Goal: Find specific page/section: Find specific page/section

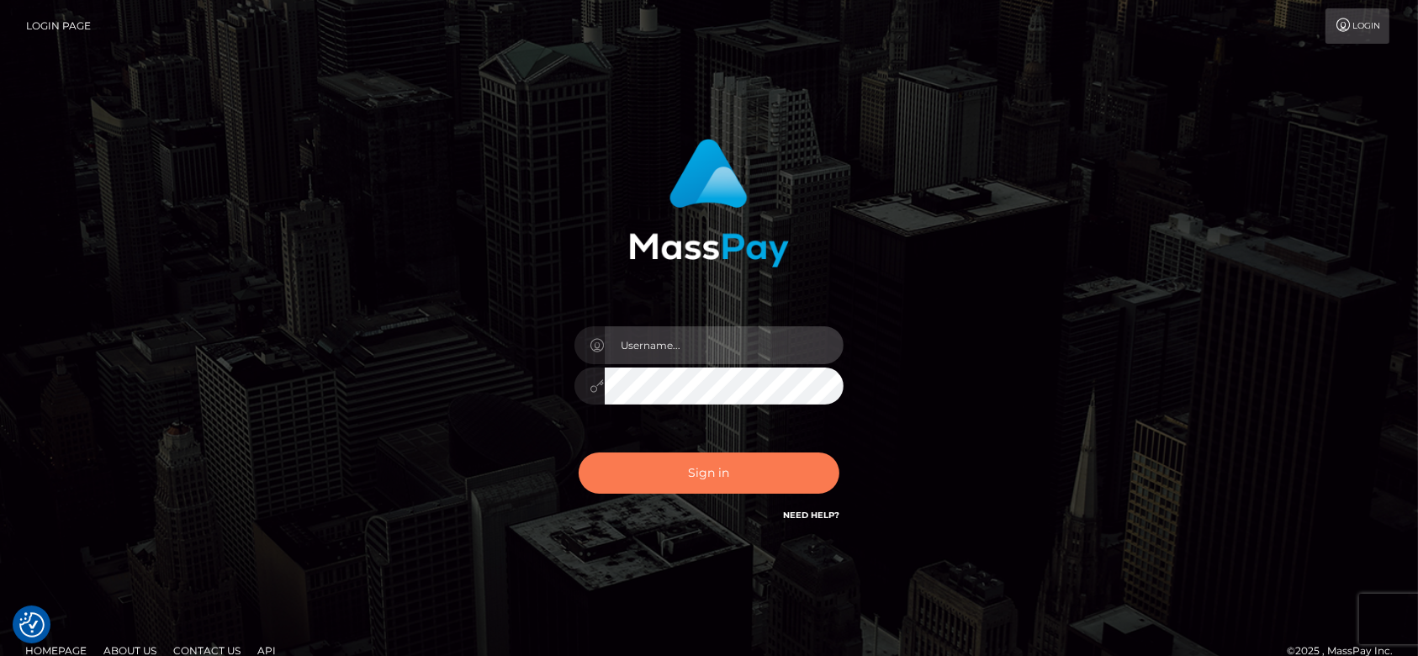
type input "[DOMAIN_NAME]"
click at [752, 461] on button "Sign in" at bounding box center [709, 473] width 261 height 41
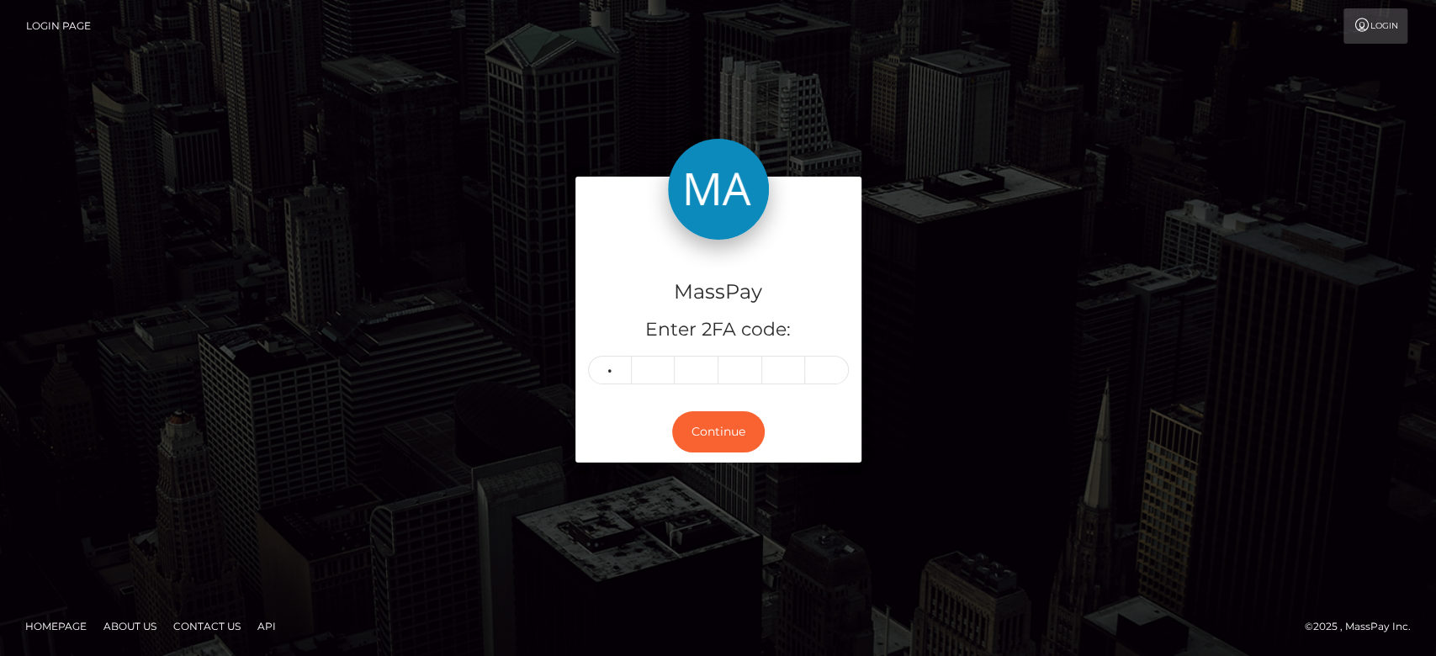
type input "0"
type input "1"
type input "8"
type input "9"
type input "7"
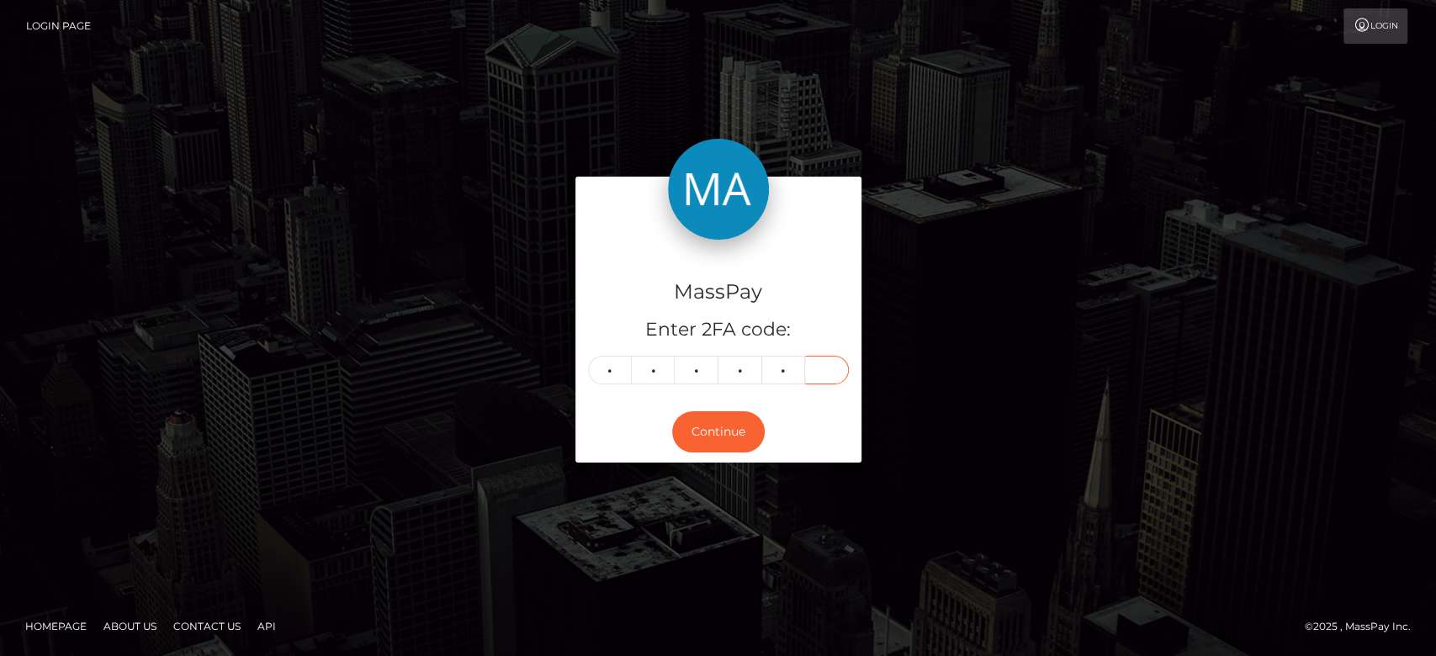
type input "7"
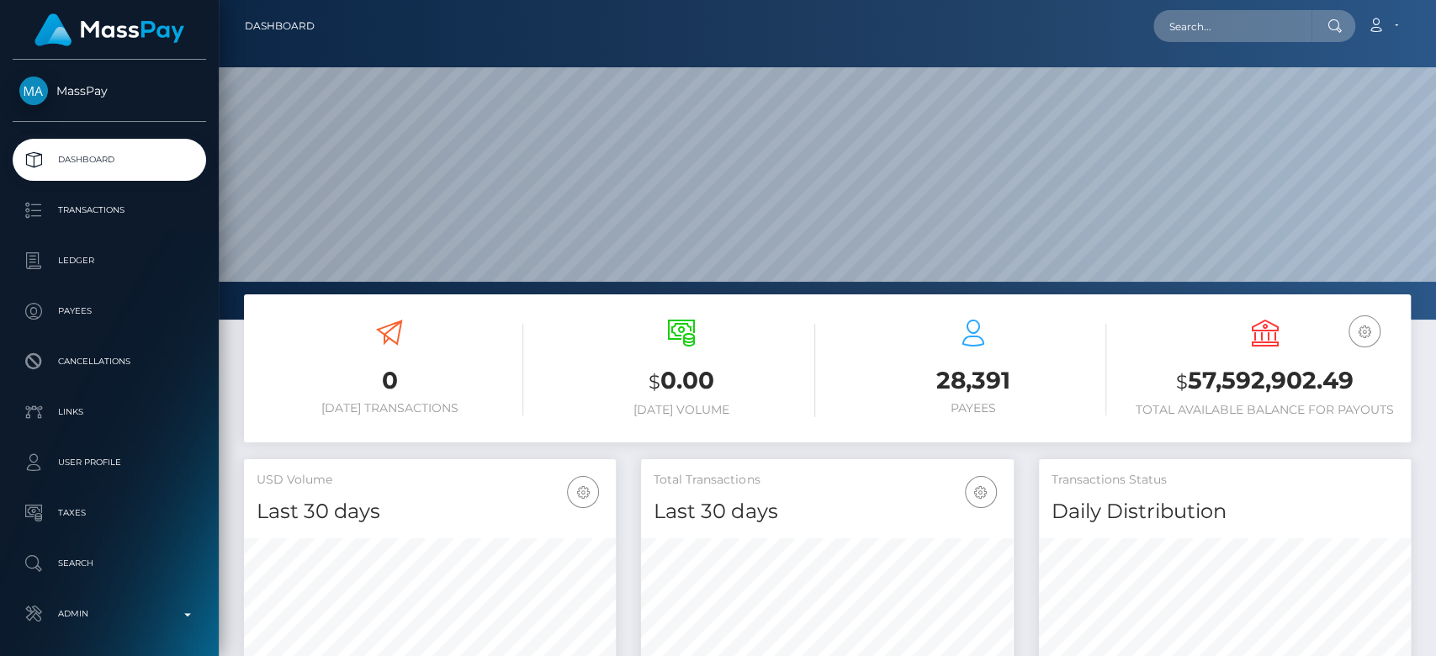
scroll to position [297, 372]
click at [1198, 38] on input "text" at bounding box center [1232, 26] width 158 height 32
paste input "[EMAIL_ADDRESS][DOMAIN_NAME]"
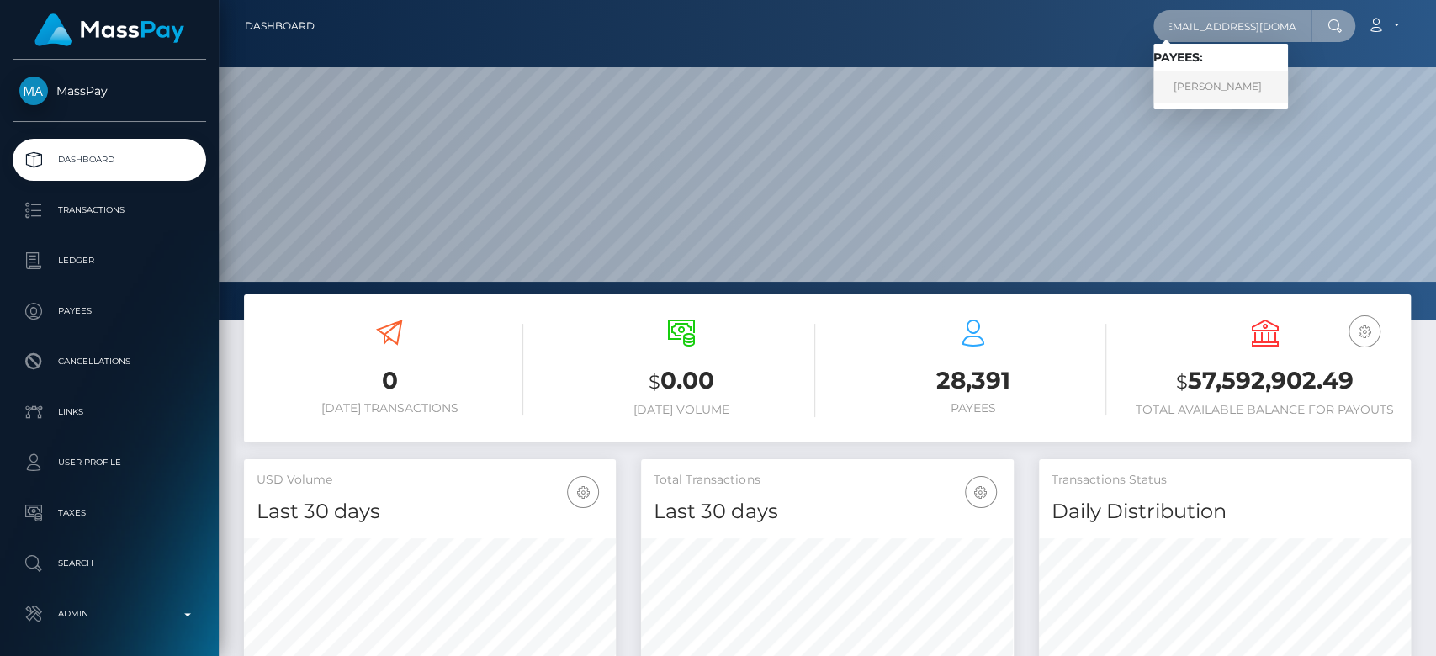
type input "[EMAIL_ADDRESS][DOMAIN_NAME]"
click at [1227, 83] on link "Donika Verbica" at bounding box center [1220, 87] width 135 height 31
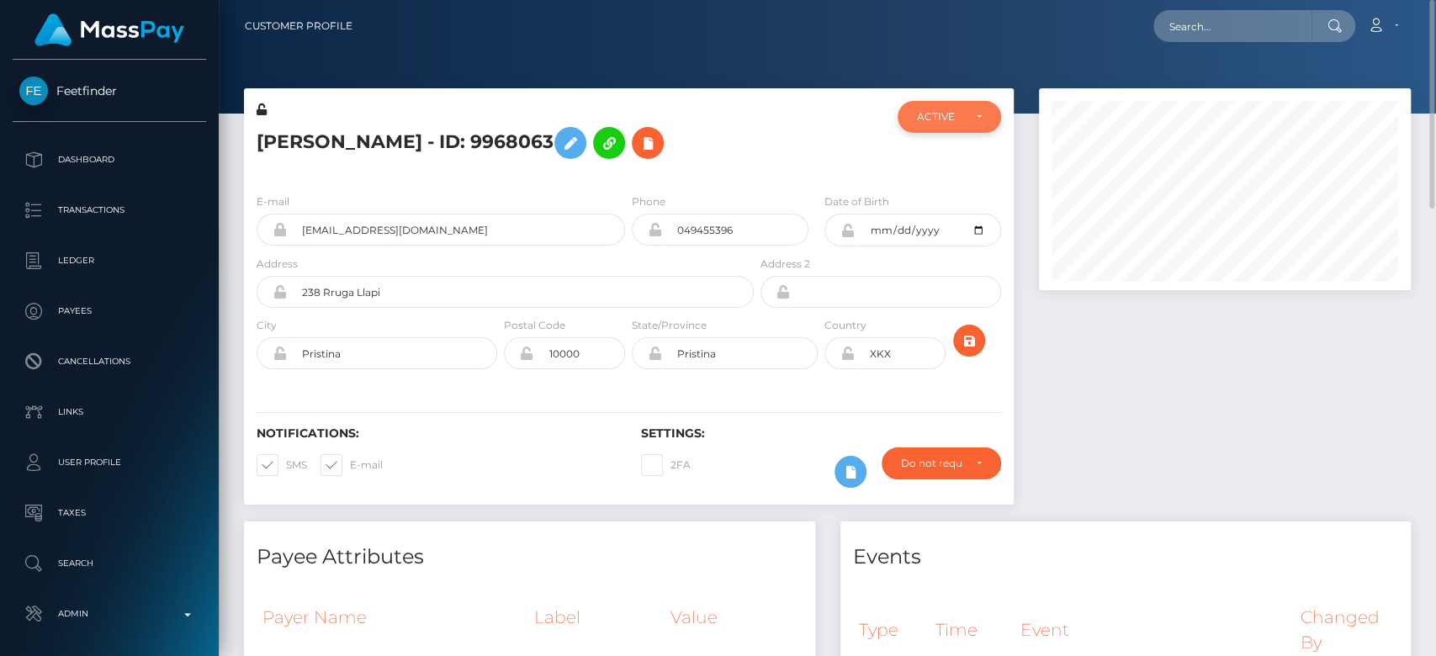
click at [944, 116] on div "ACTIVE" at bounding box center [939, 116] width 45 height 13
click at [948, 231] on span "CLOSED" at bounding box center [939, 232] width 43 height 15
select select "CLOSED"
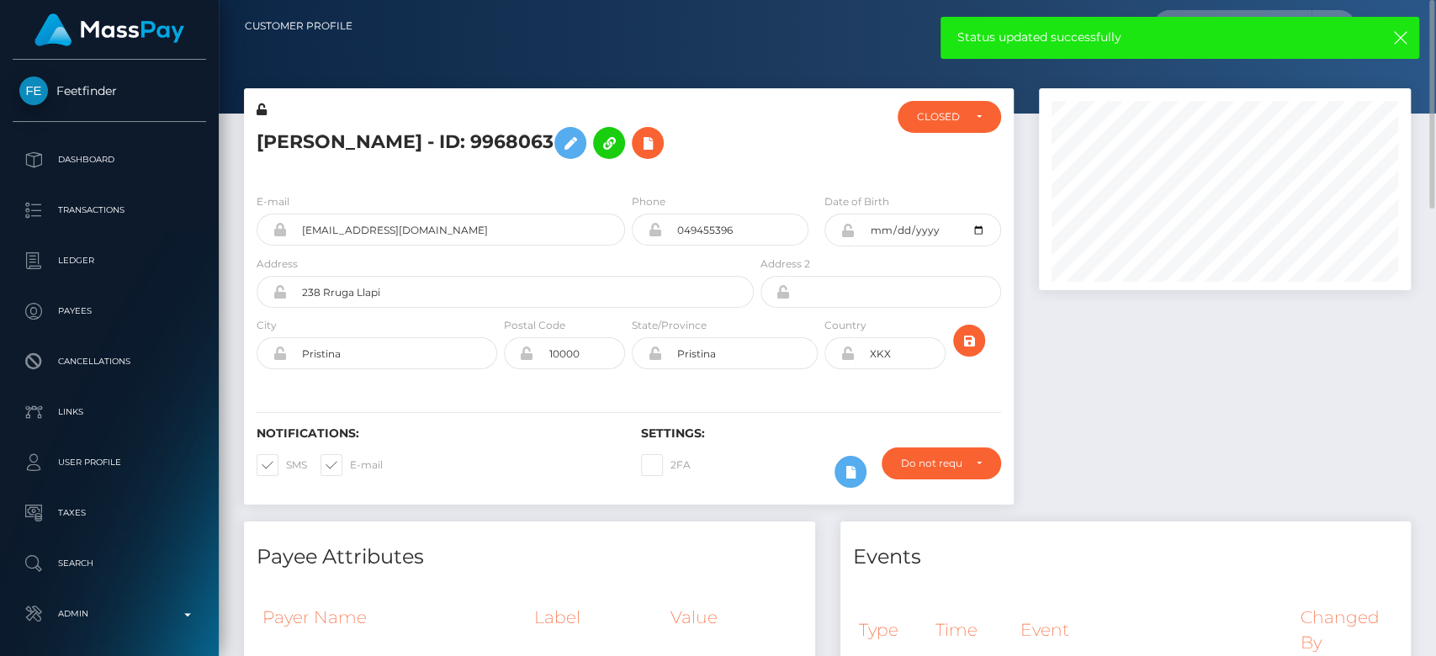
click at [350, 462] on span at bounding box center [350, 464] width 0 height 13
click at [350, 462] on input "E-mail" at bounding box center [355, 459] width 11 height 11
checkbox input "false"
click at [286, 464] on span at bounding box center [286, 464] width 0 height 13
click at [286, 464] on input "SMS" at bounding box center [291, 459] width 11 height 11
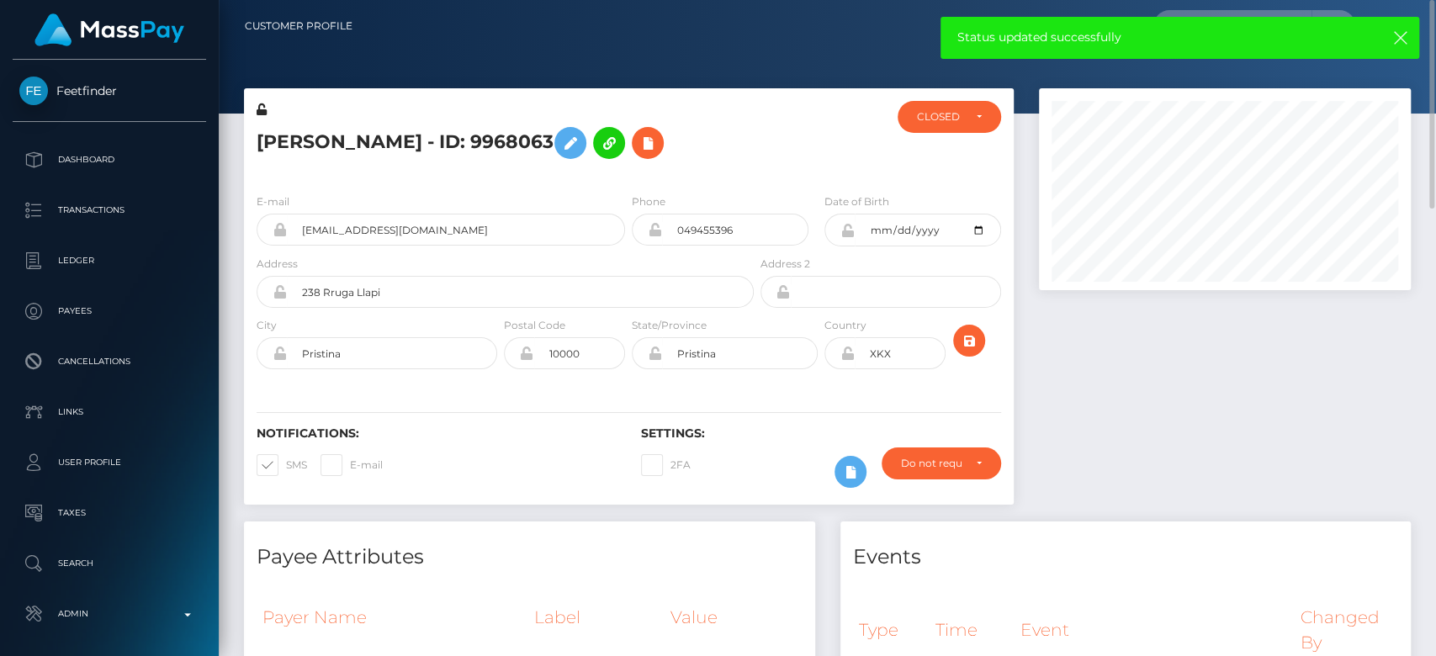
checkbox input "false"
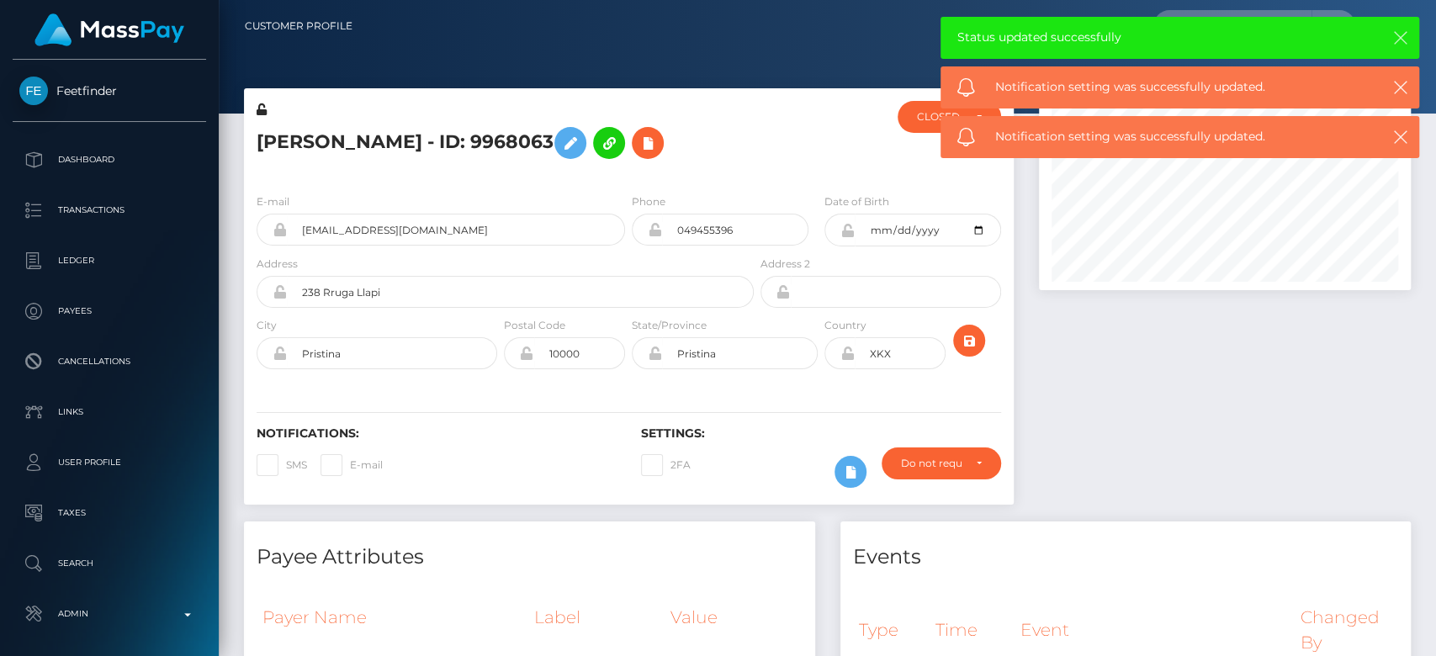
click at [1402, 40] on icon "button" at bounding box center [1400, 37] width 17 height 17
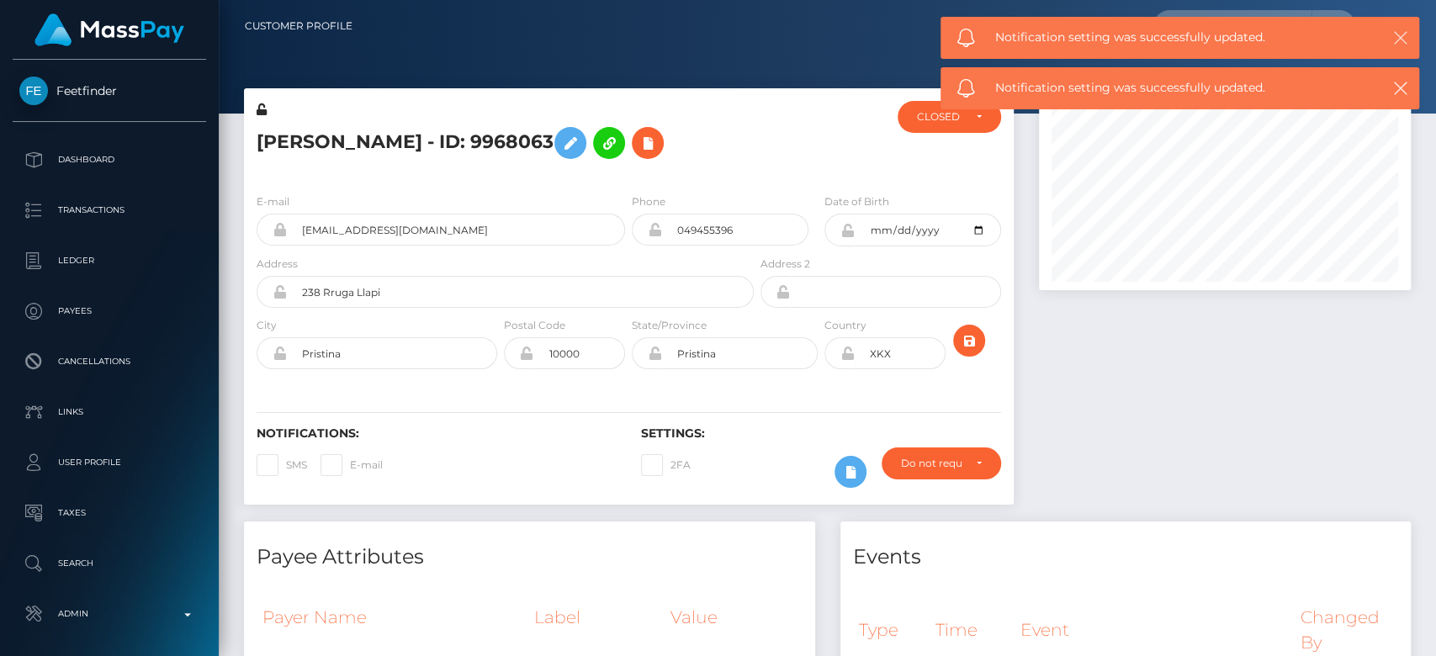
click at [1402, 40] on icon "button" at bounding box center [1400, 37] width 17 height 17
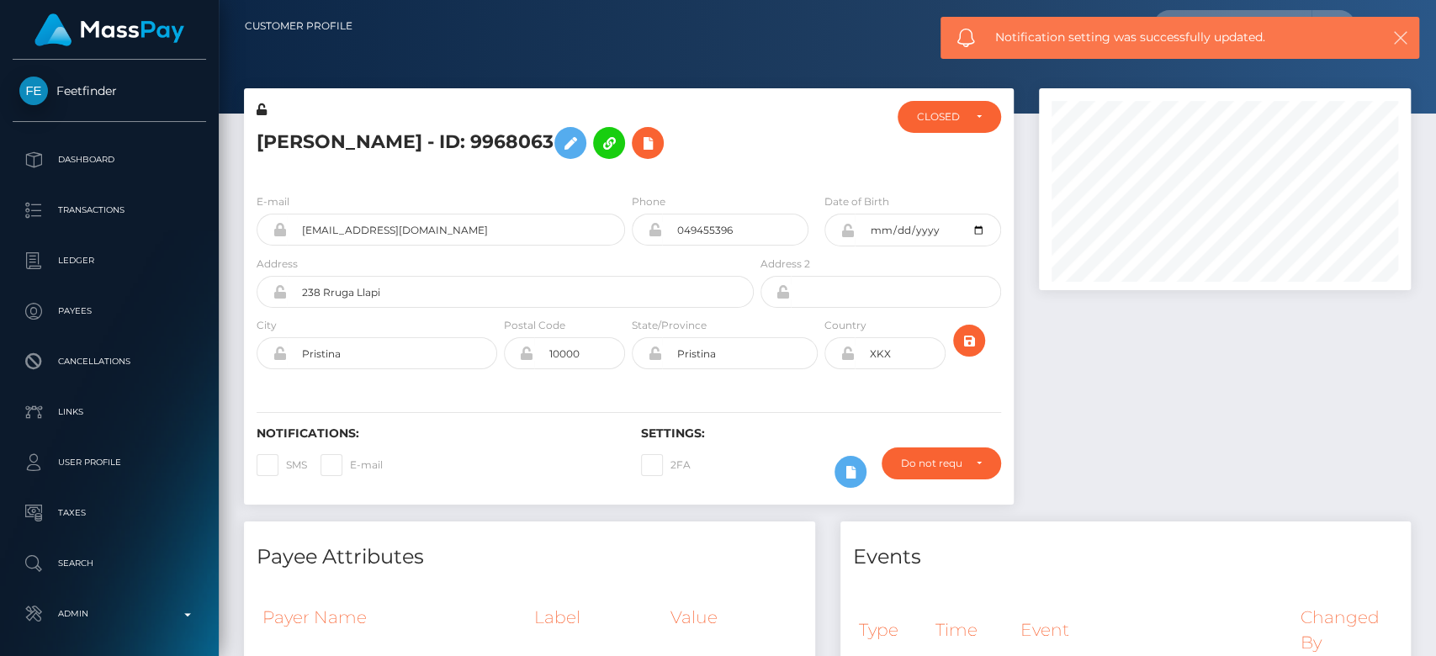
click at [1402, 40] on icon "button" at bounding box center [1400, 37] width 17 height 17
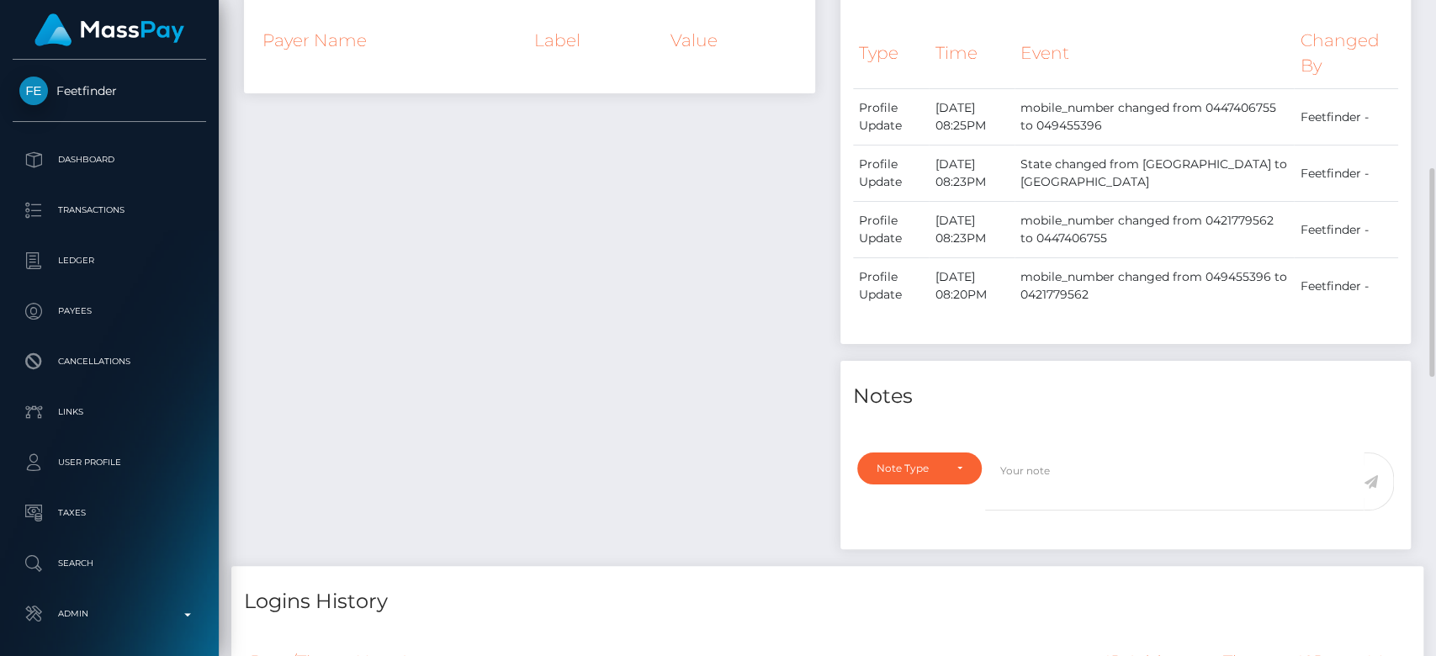
scroll to position [581, 0]
click at [962, 474] on div "Note Type" at bounding box center [919, 464] width 125 height 32
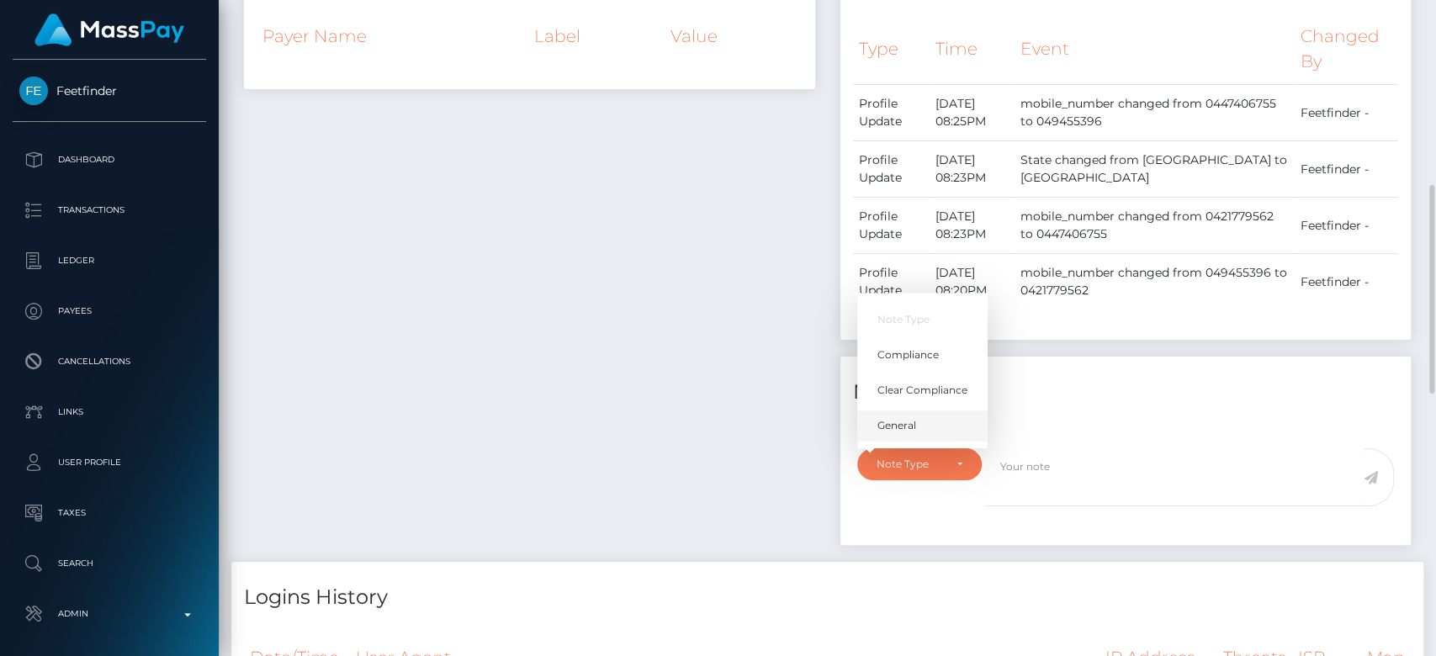
click at [915, 424] on span "General" at bounding box center [896, 425] width 39 height 15
select select "GENERAL"
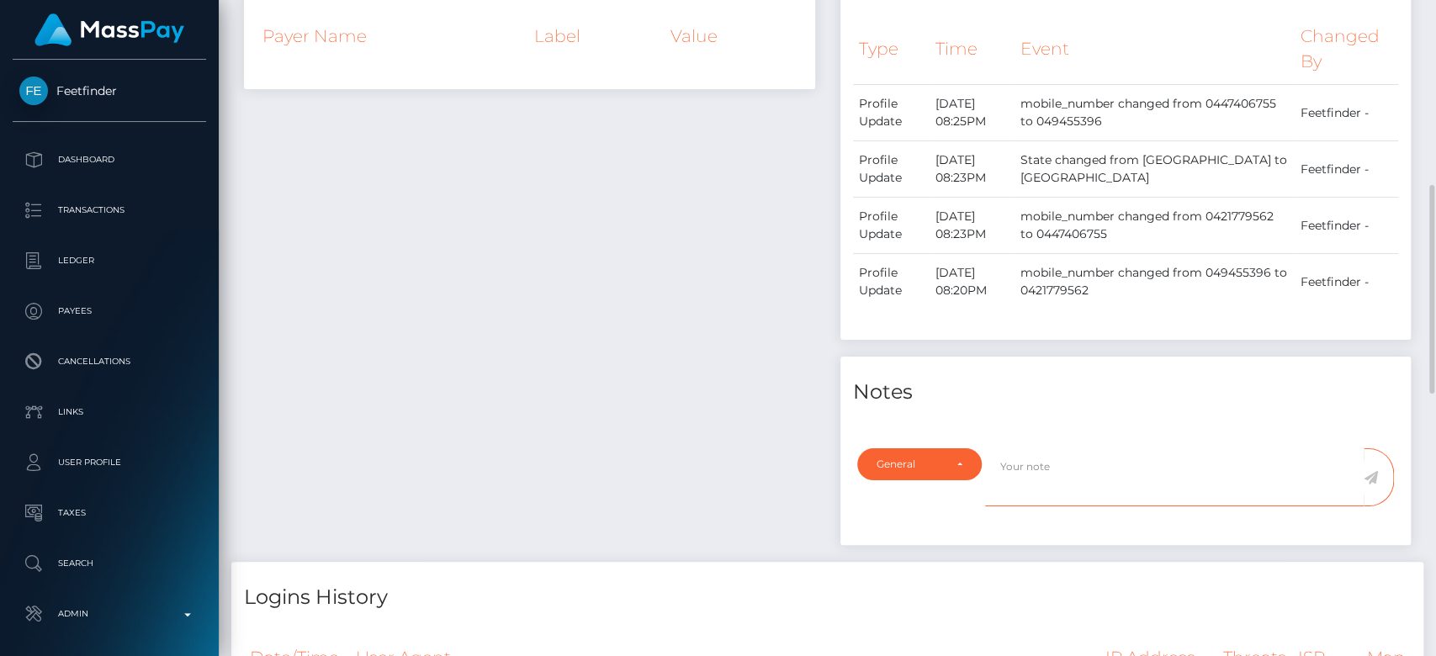
click at [1034, 475] on textarea at bounding box center [1174, 477] width 379 height 58
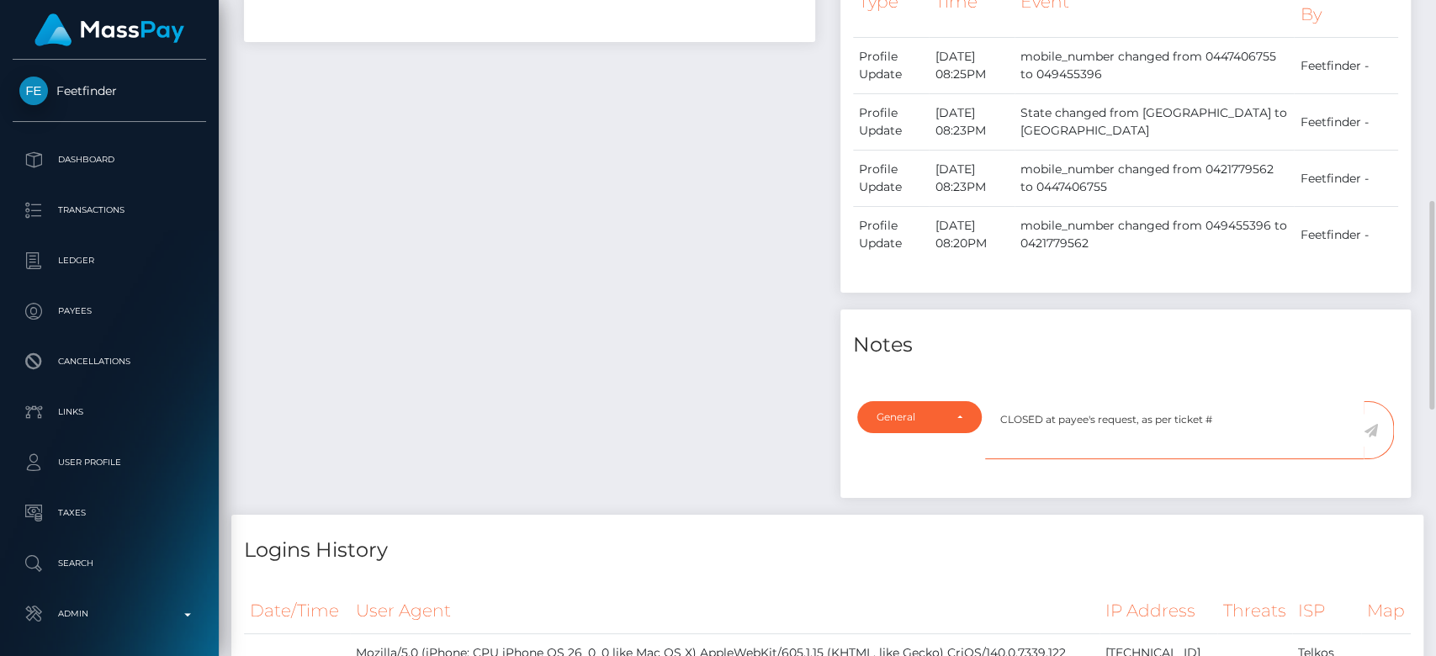
scroll to position [631, 0]
click at [1223, 418] on textarea "CLOSED at payee's request, as per ticket #" at bounding box center [1174, 428] width 379 height 58
type textarea "CLOSED at payee's request, as per ticket #131498"
click at [1370, 421] on icon at bounding box center [1371, 427] width 14 height 13
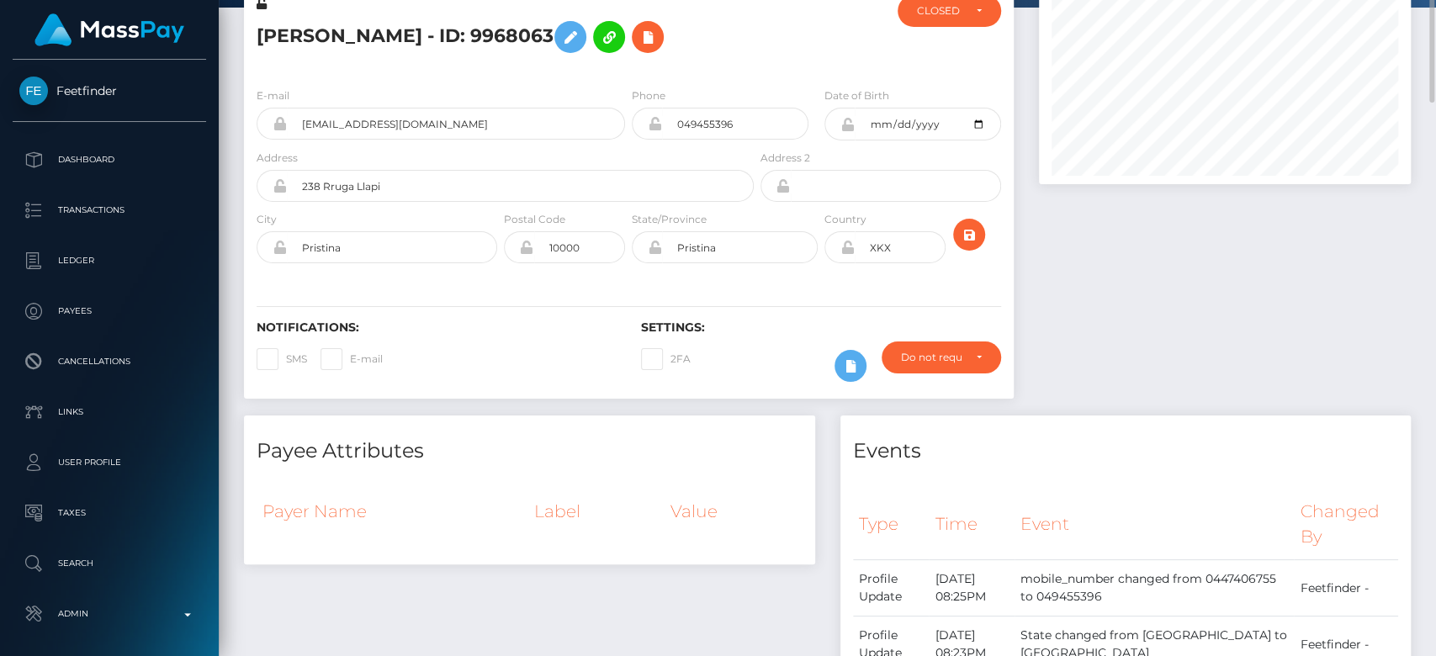
scroll to position [0, 0]
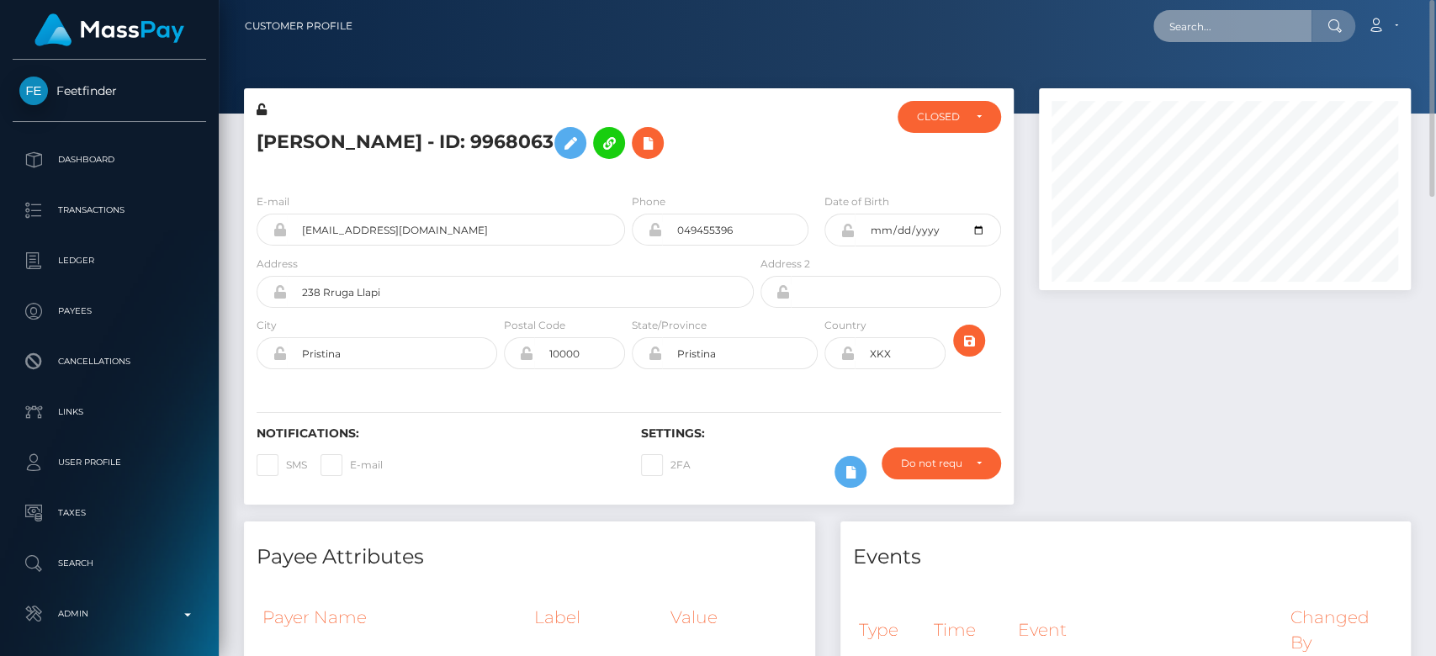
click at [1228, 24] on input "text" at bounding box center [1232, 26] width 158 height 32
paste input "29571096-a15b-46fc-97af-d67e45393277"
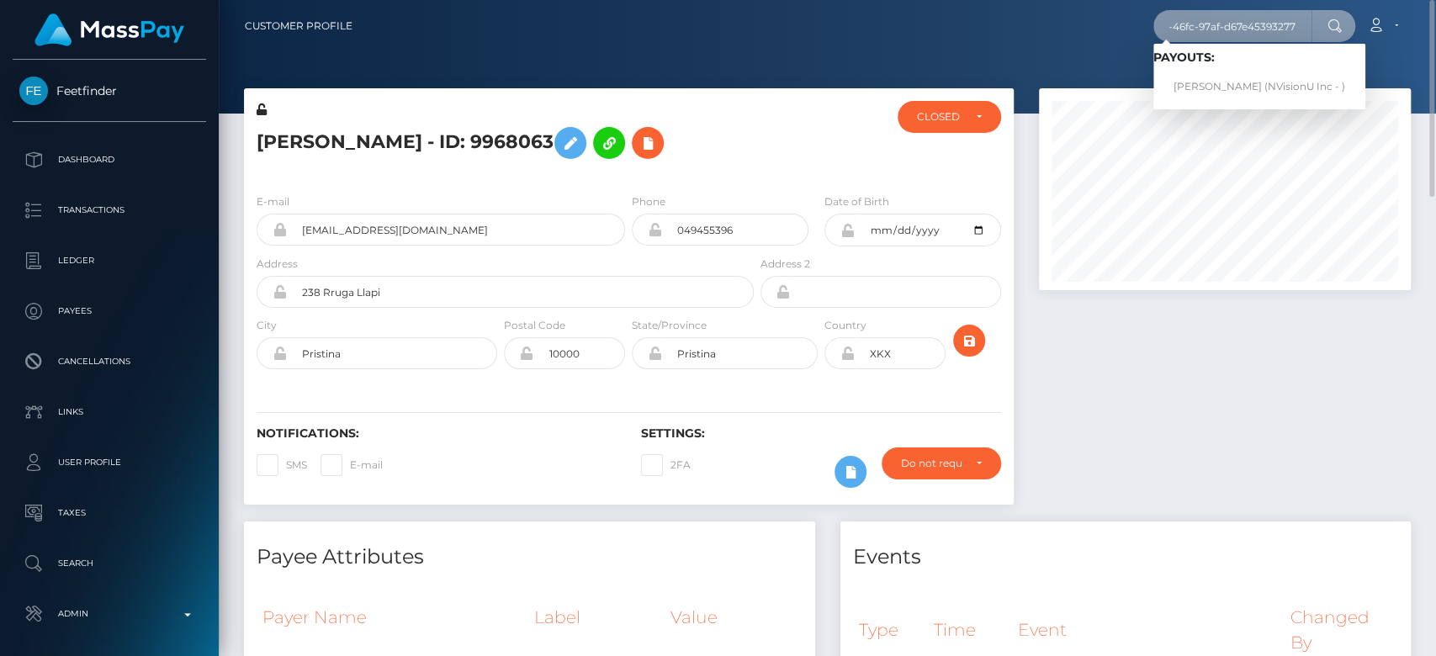
type input "29571096-a15b-46fc-97af-d67e45393277"
click at [1225, 80] on link "Nainoa Villierme (NVisionU Inc - )" at bounding box center [1259, 87] width 212 height 31
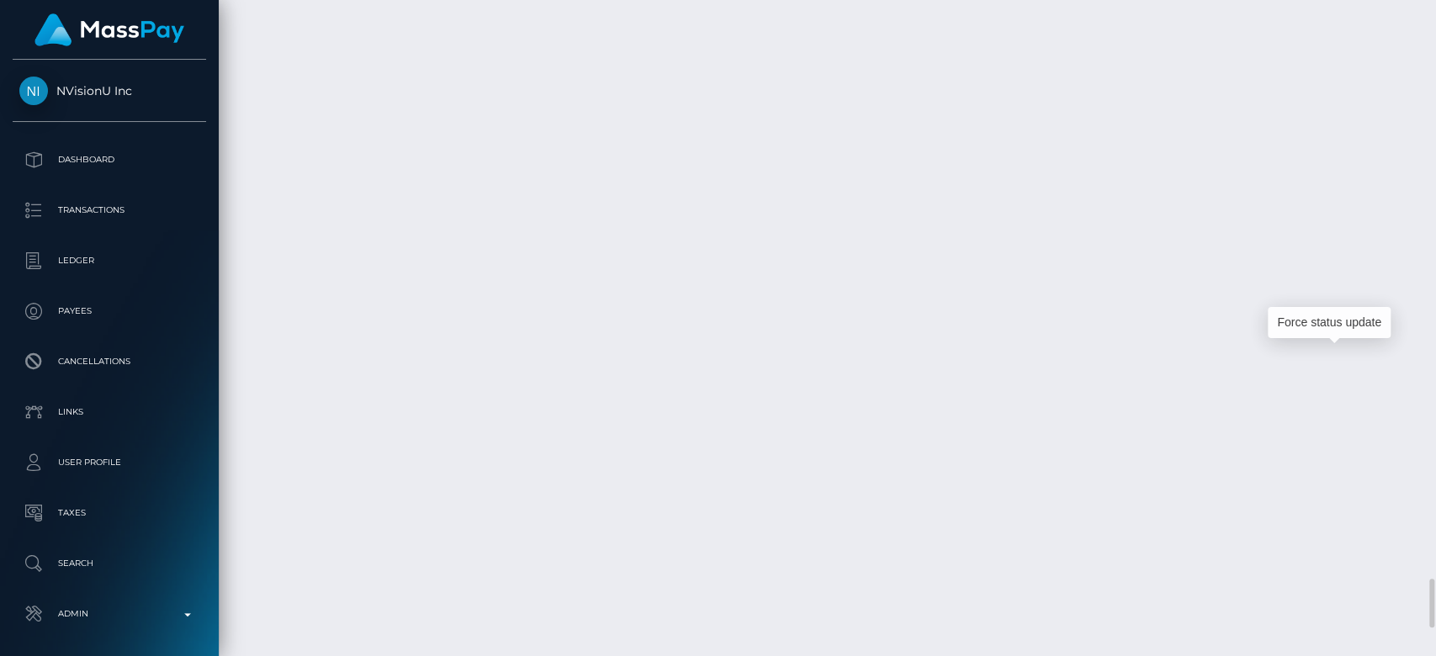
scroll to position [202, 372]
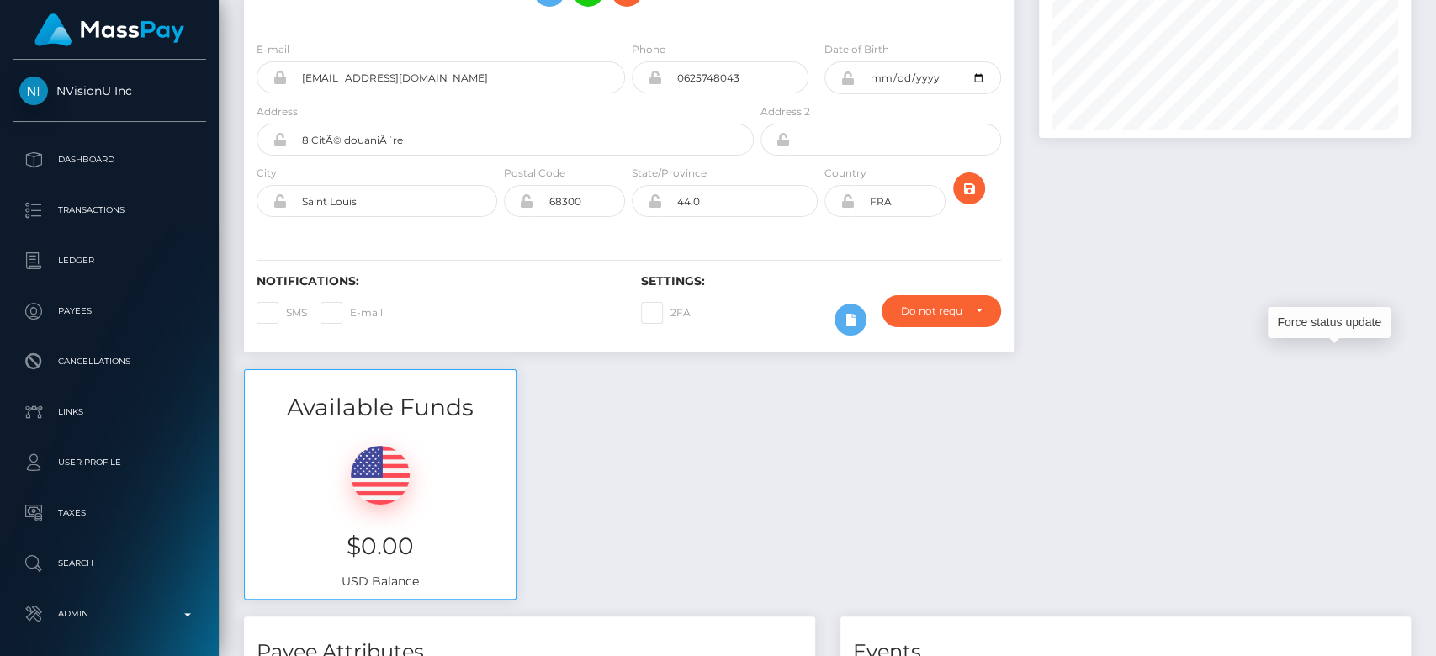
scroll to position [0, 0]
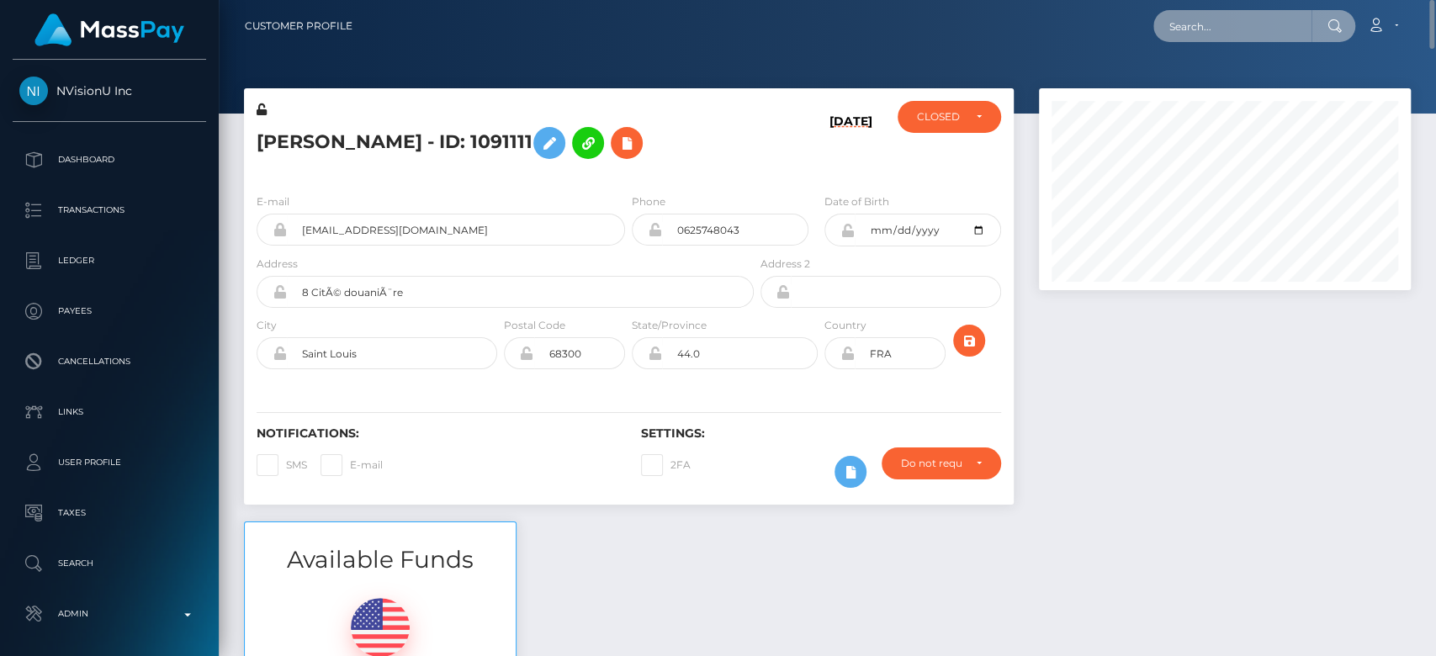
click at [1216, 18] on input "text" at bounding box center [1232, 26] width 158 height 32
paste input "MSP4da780eeaea0fe1"
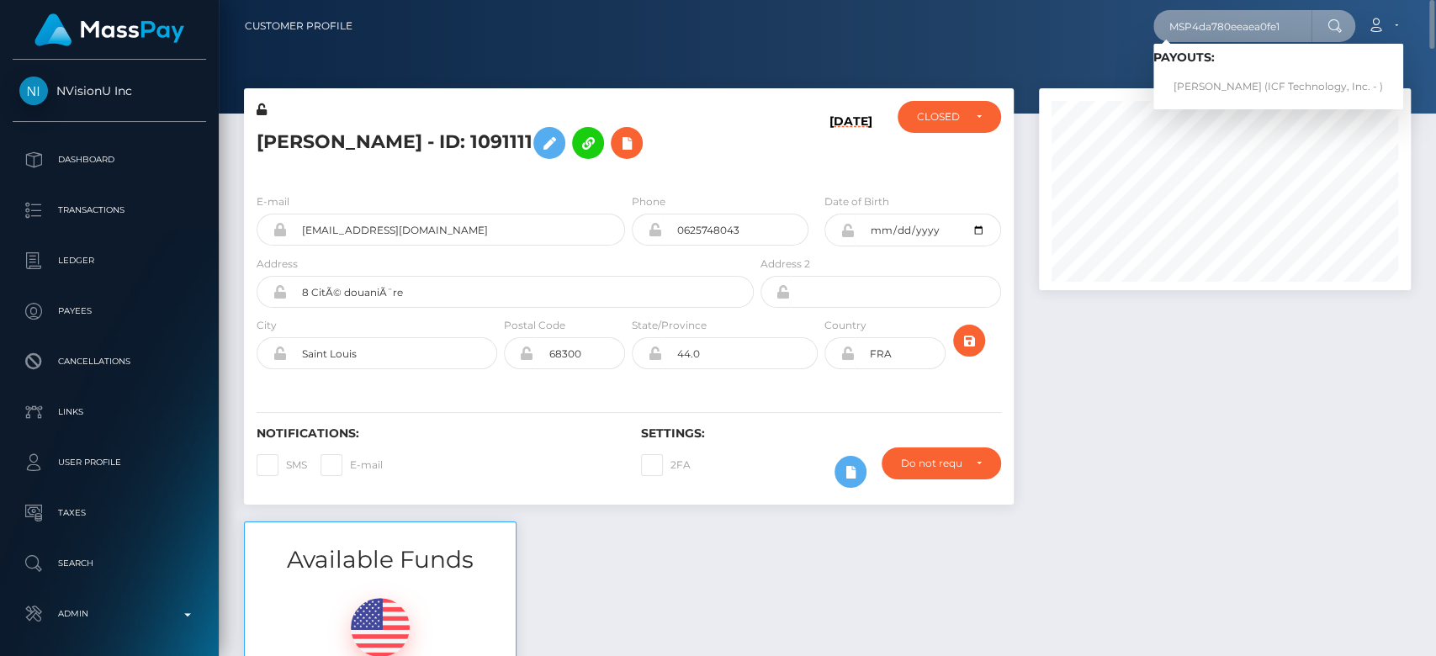
type input "MSP4da780eeaea0fe1"
click at [1229, 81] on link "Nina Vladimirovna Ovchinnikova (ICF Technology, Inc. - )" at bounding box center [1278, 87] width 250 height 31
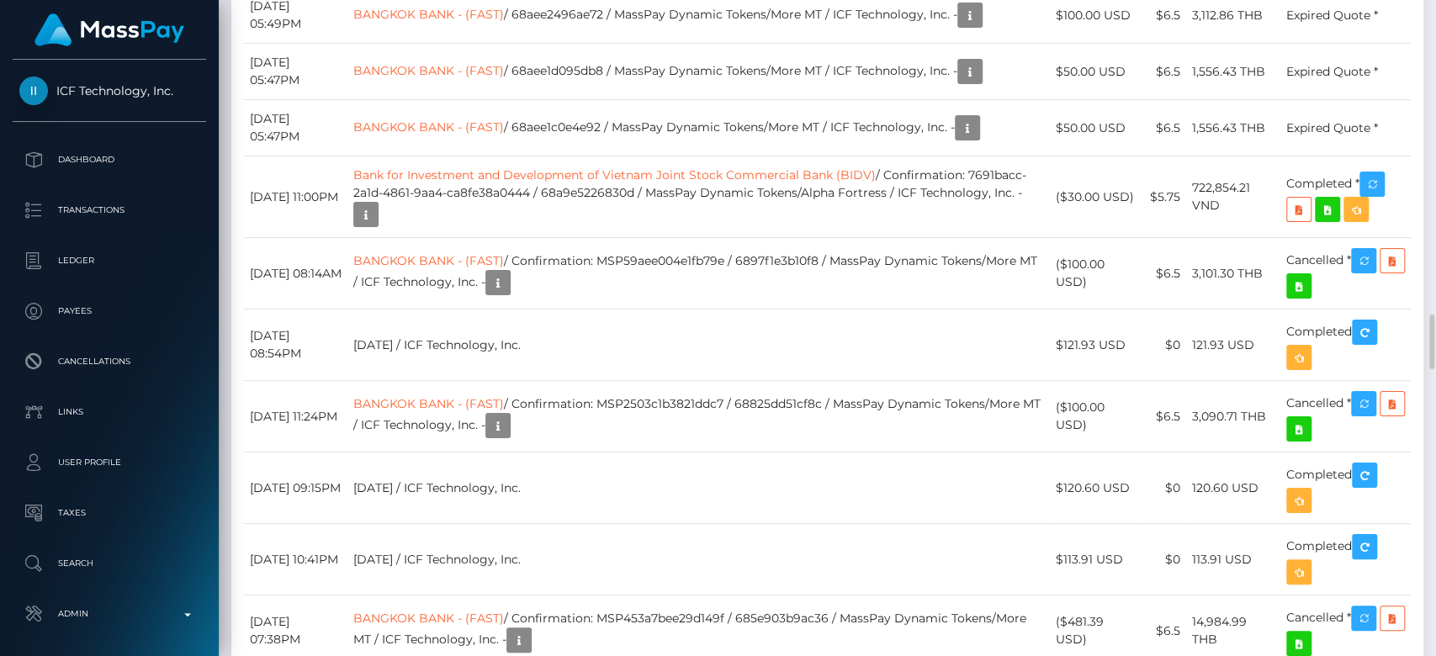
scroll to position [202, 372]
